Goal: Task Accomplishment & Management: Use online tool/utility

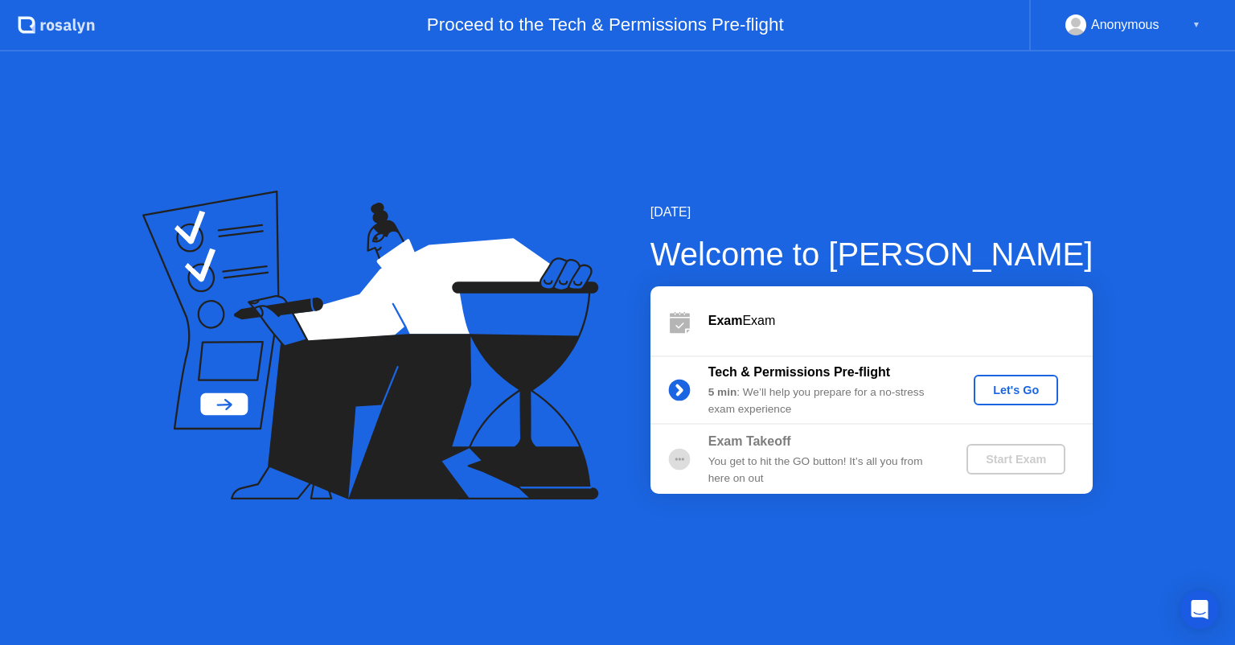
click at [1011, 388] on div "Let's Go" at bounding box center [1016, 390] width 72 height 13
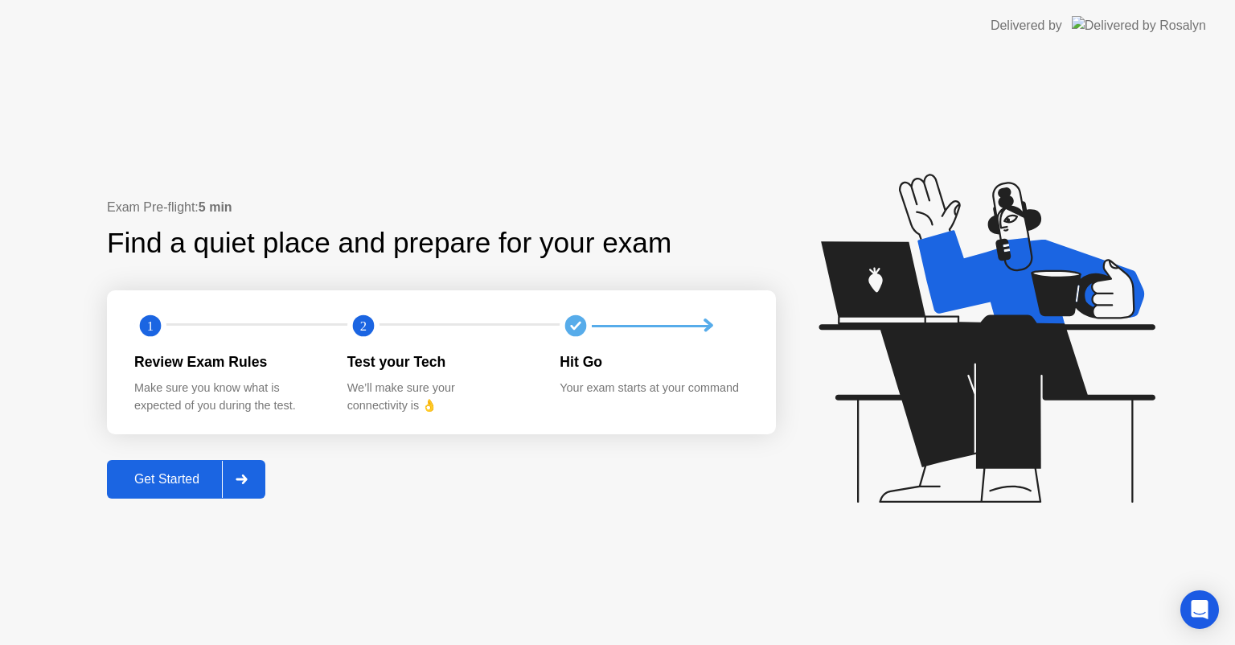
click at [202, 474] on div "Get Started" at bounding box center [167, 479] width 110 height 14
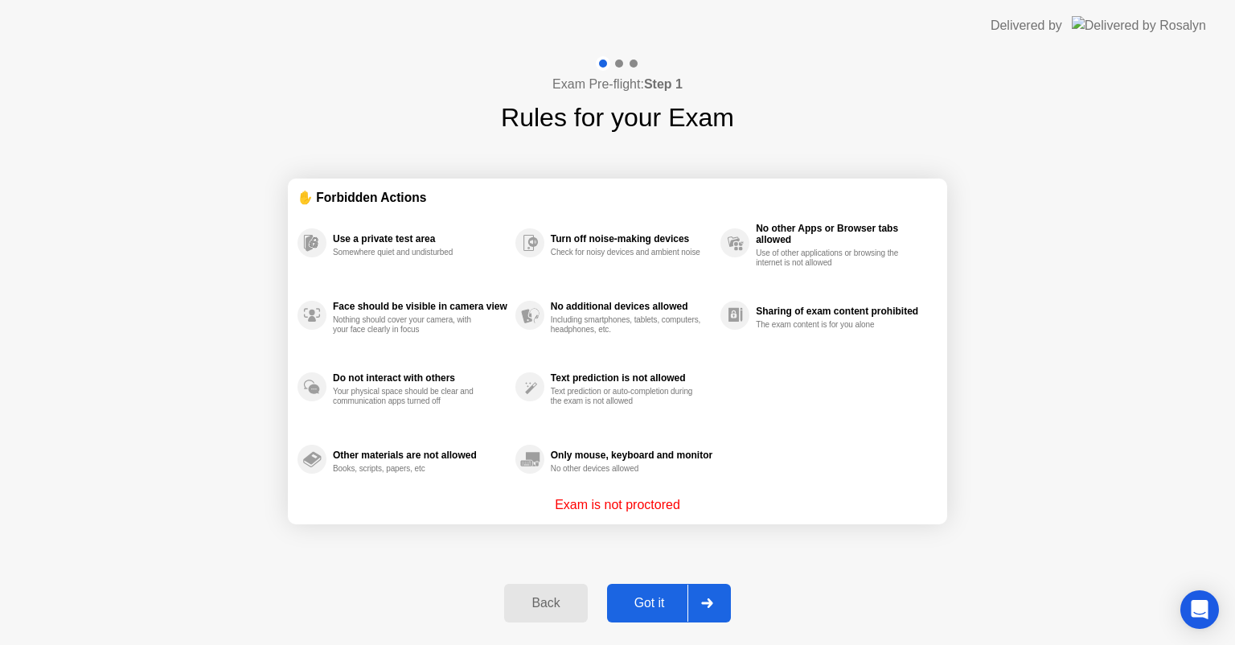
click at [673, 596] on div "Got it" at bounding box center [650, 603] width 76 height 14
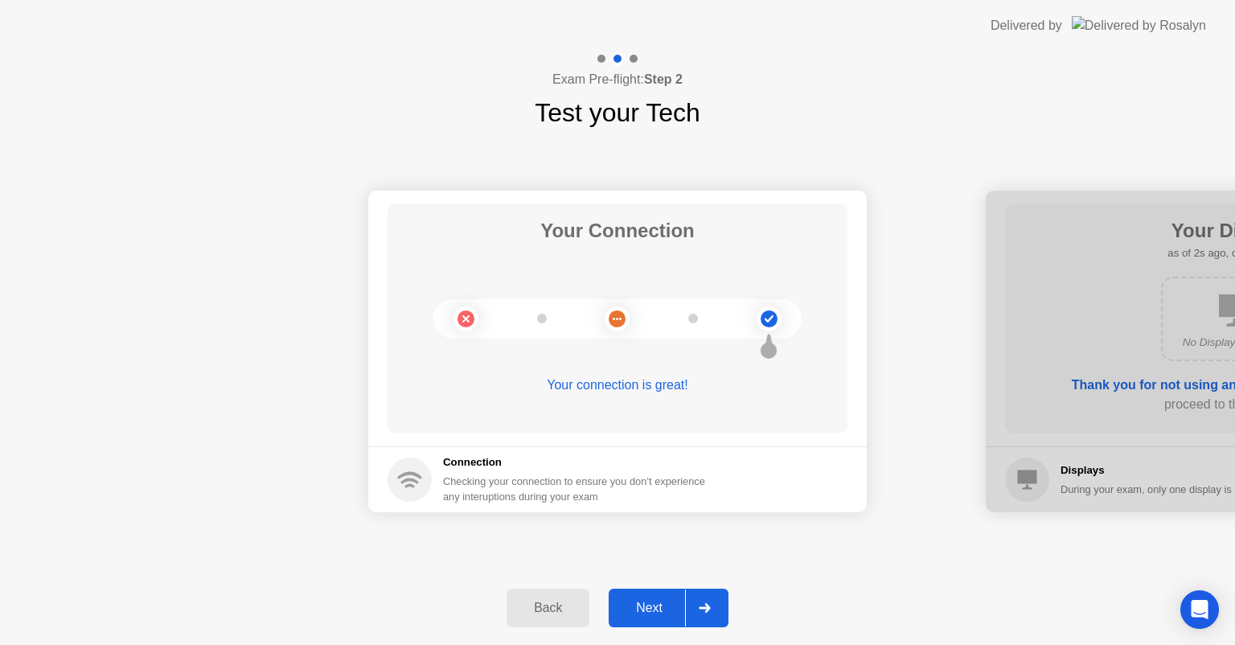
click at [668, 605] on div "Next" at bounding box center [649, 608] width 72 height 14
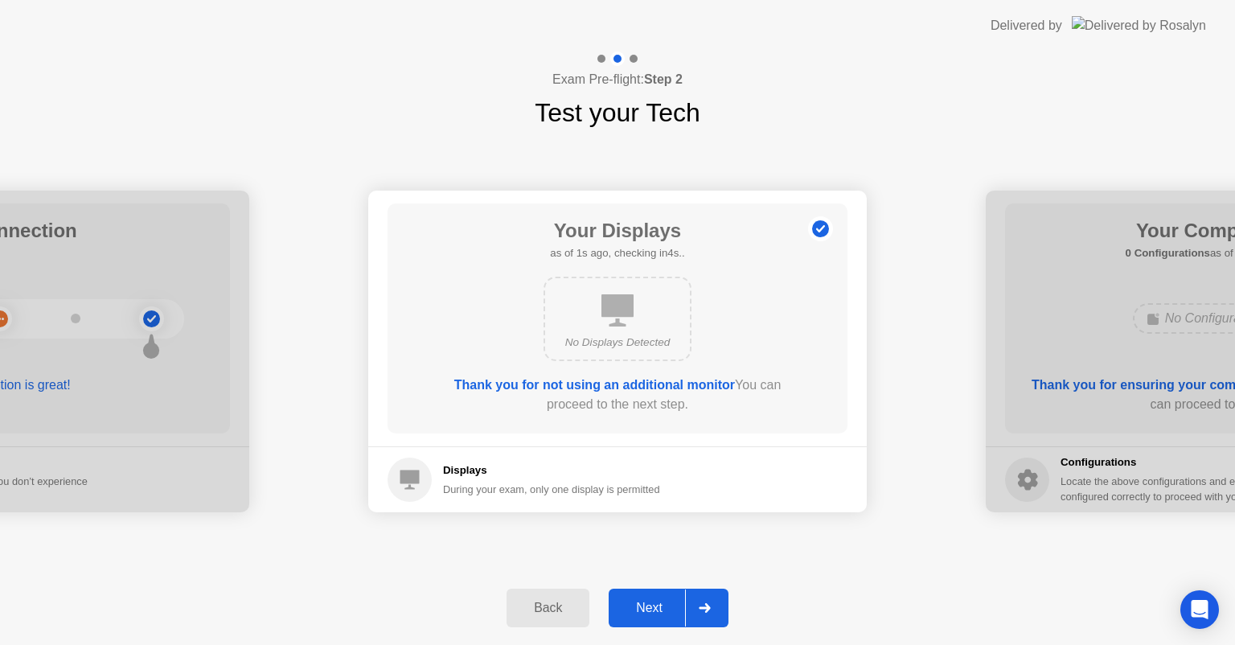
click at [683, 601] on div "Next" at bounding box center [649, 608] width 72 height 14
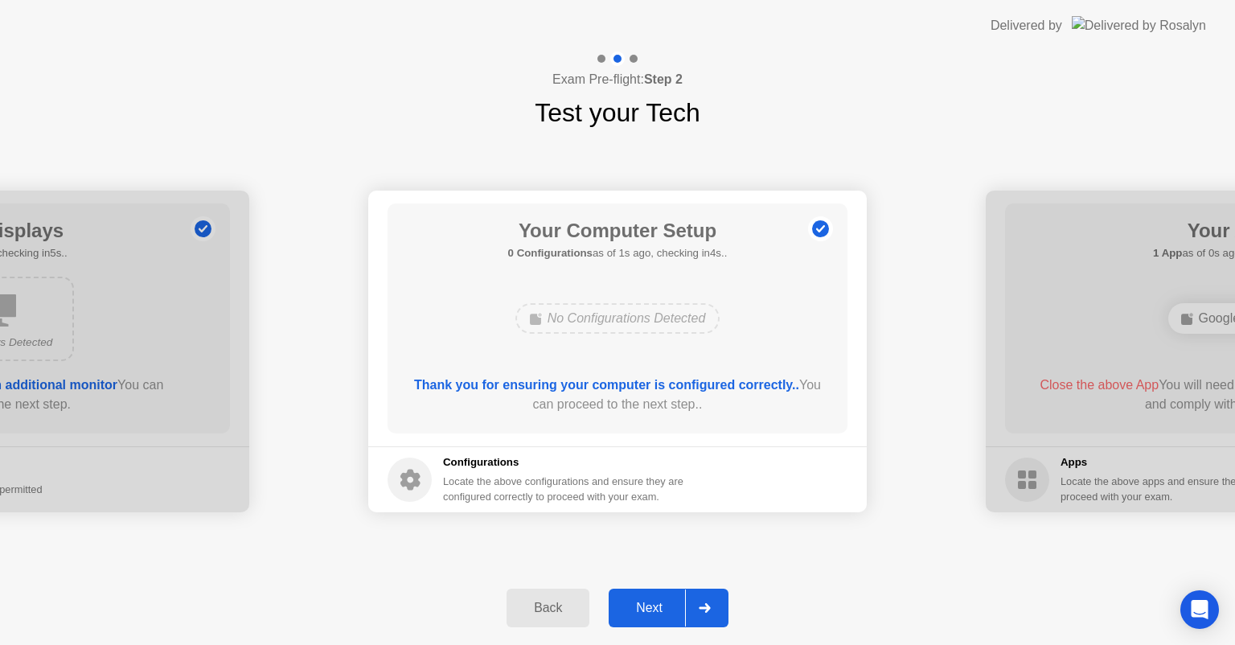
click at [675, 601] on div "Next" at bounding box center [649, 608] width 72 height 14
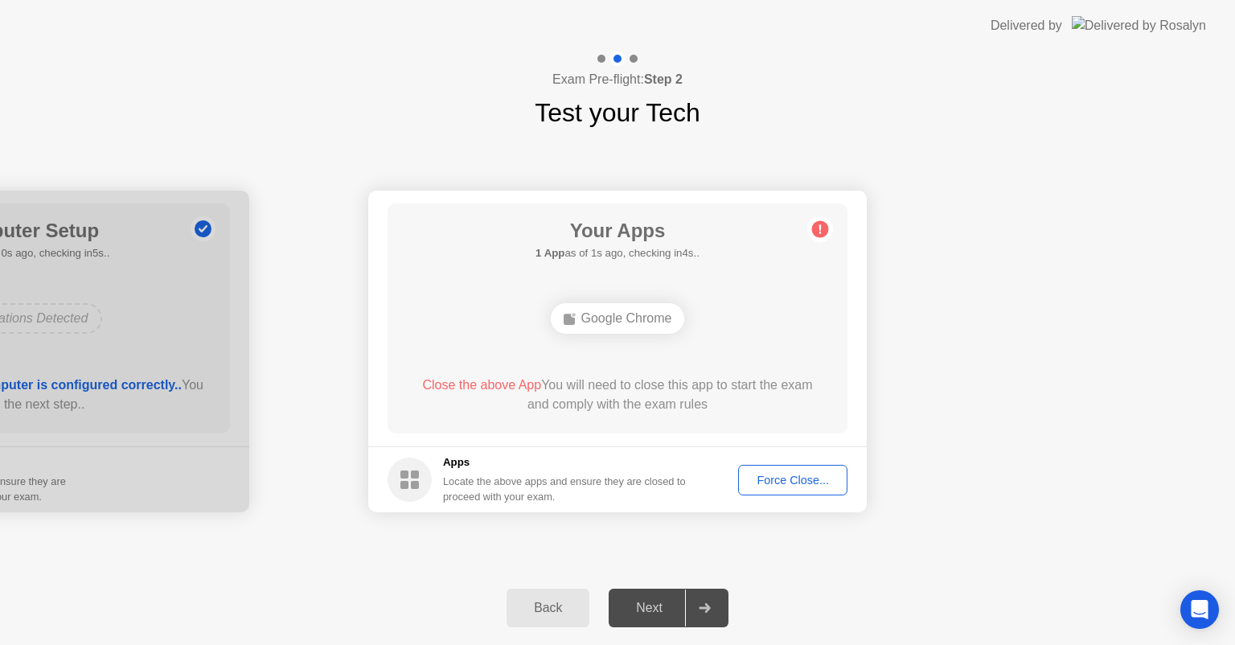
click at [770, 486] on div "Force Close..." at bounding box center [793, 480] width 98 height 13
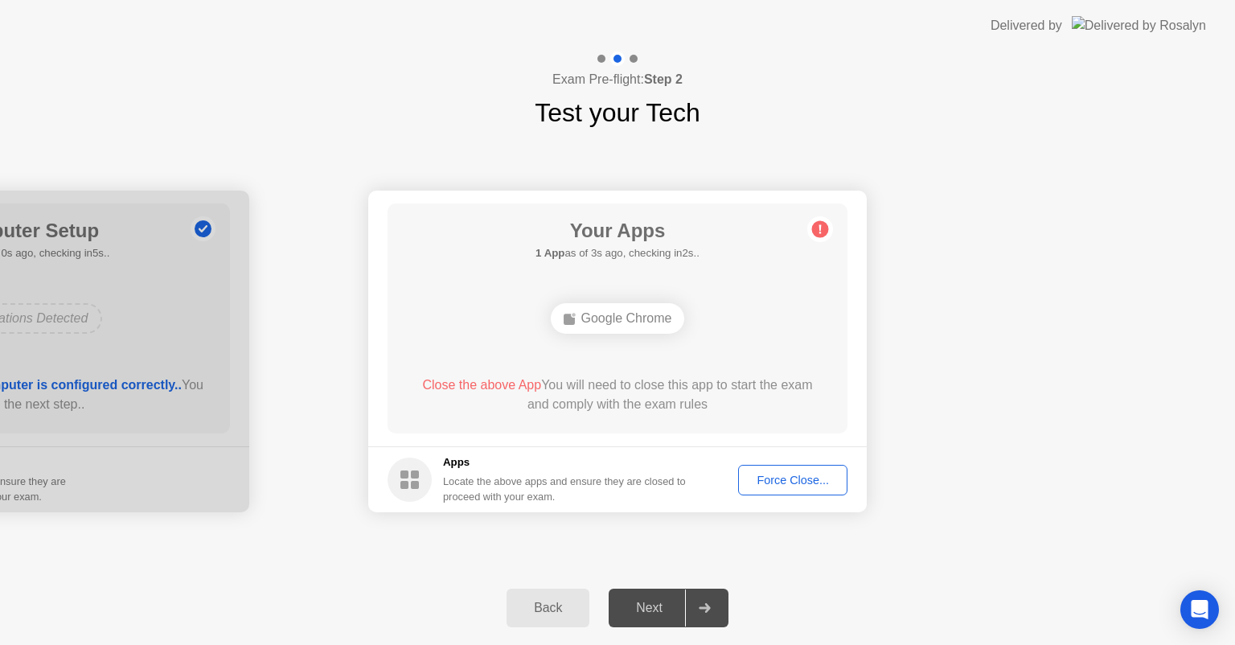
click at [780, 480] on div "Force Close..." at bounding box center [793, 480] width 98 height 13
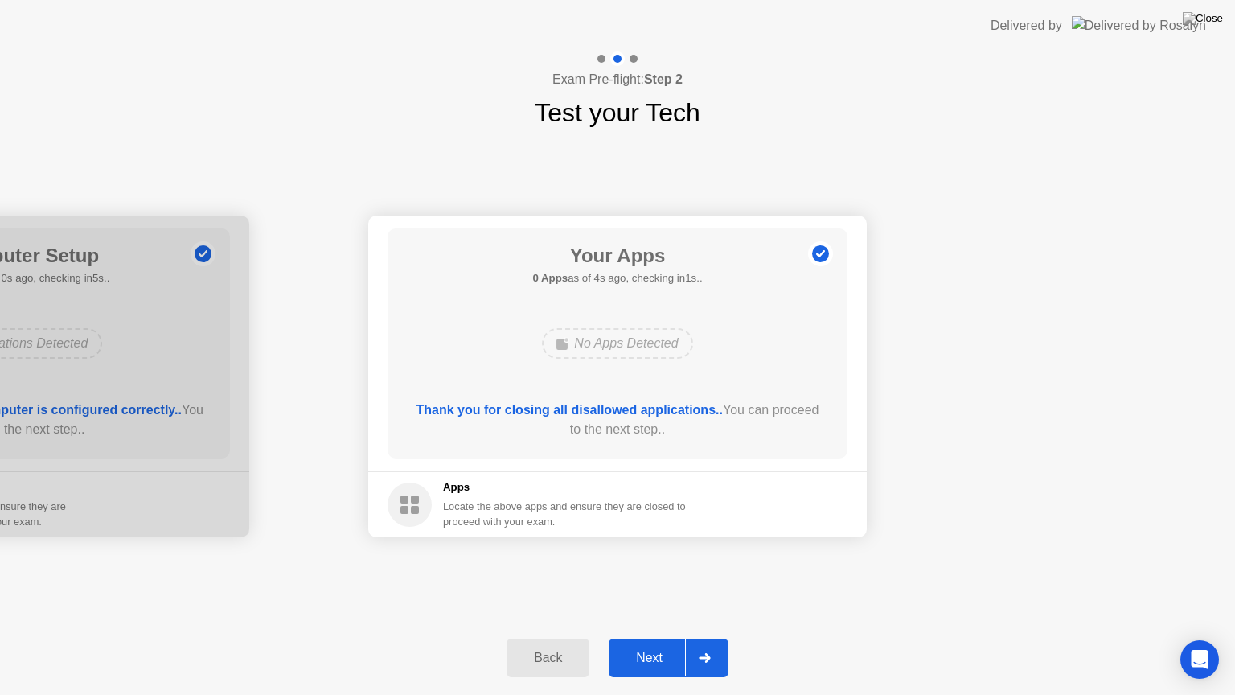
click at [650, 644] on div "Next" at bounding box center [649, 657] width 72 height 14
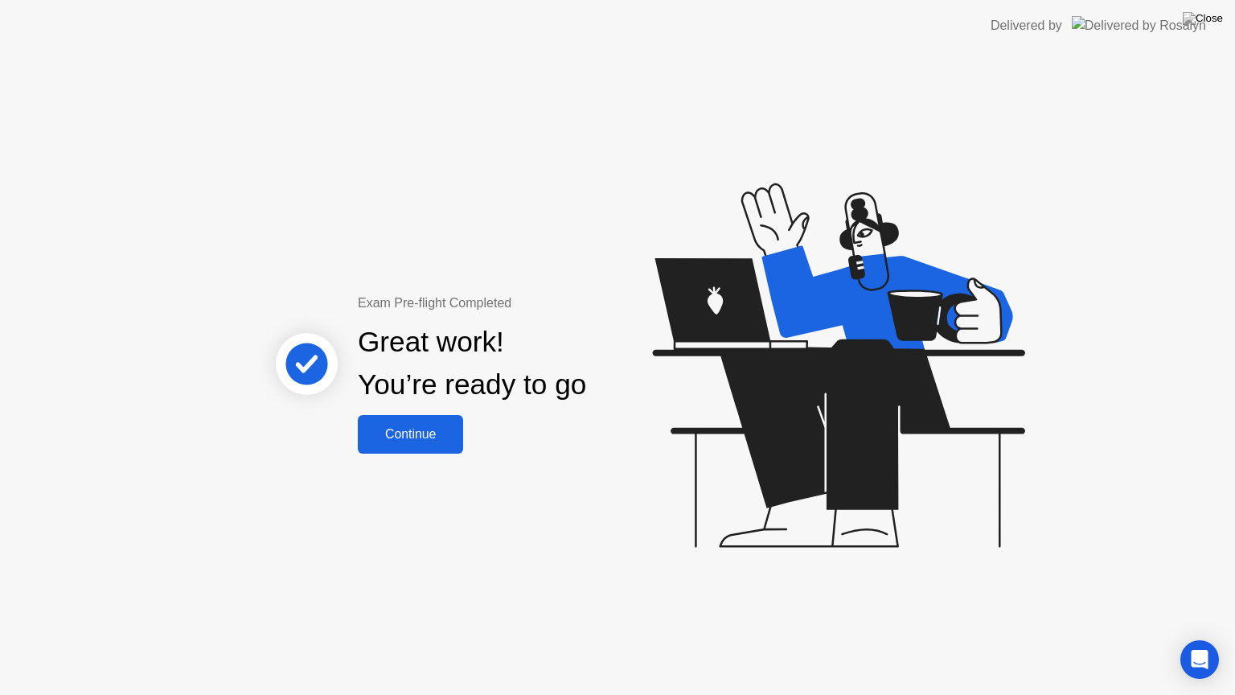
click at [437, 433] on div "Continue" at bounding box center [411, 434] width 96 height 14
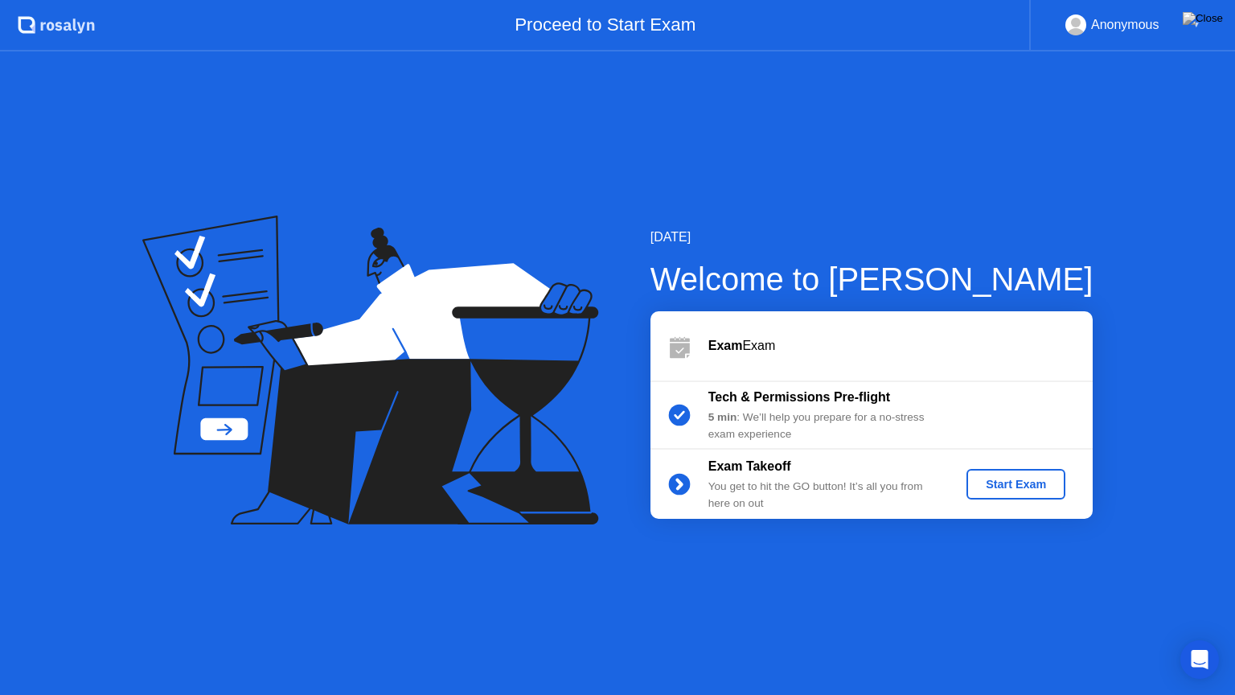
click at [1020, 487] on div "Start Exam" at bounding box center [1016, 484] width 86 height 13
